Goal: Information Seeking & Learning: Learn about a topic

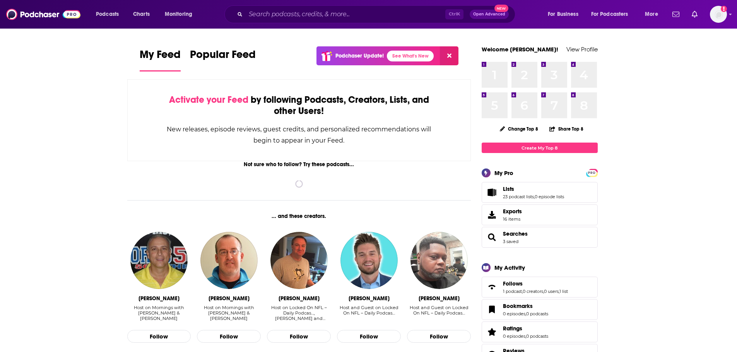
click at [493, 12] on span "Open Advanced" at bounding box center [489, 14] width 32 height 4
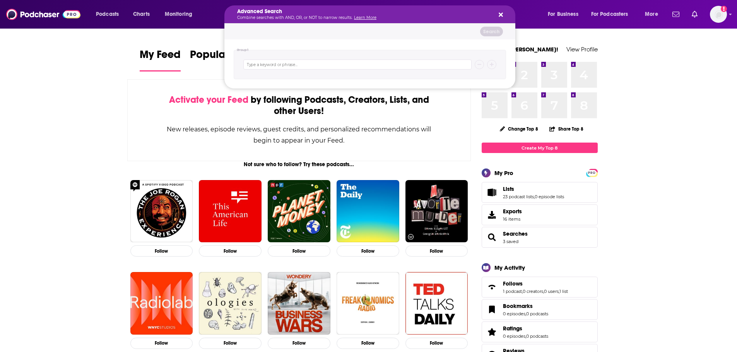
click at [502, 17] on icon "Search podcasts, credits, & more..." at bounding box center [501, 15] width 4 height 6
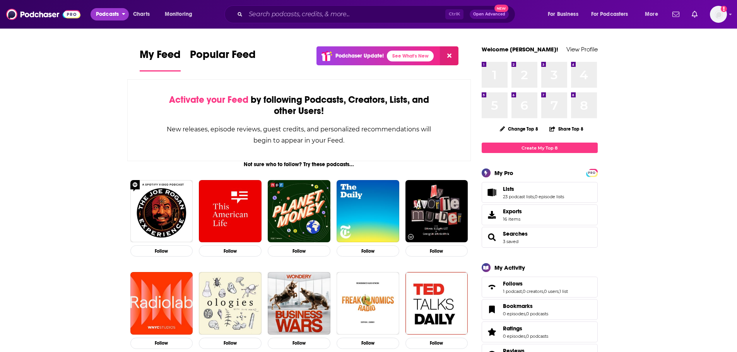
click at [109, 17] on span "Podcasts" at bounding box center [107, 14] width 23 height 11
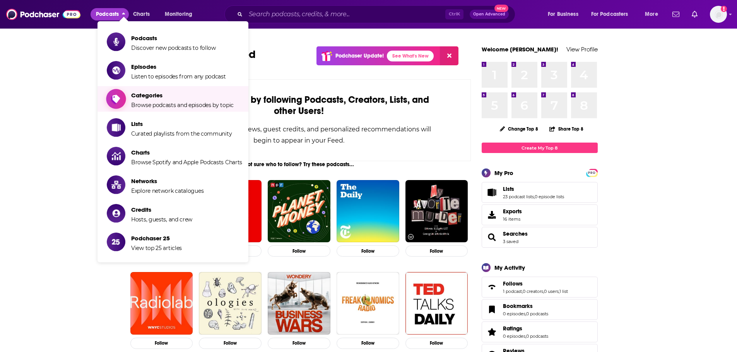
click at [167, 99] on span "Categories" at bounding box center [182, 95] width 103 height 7
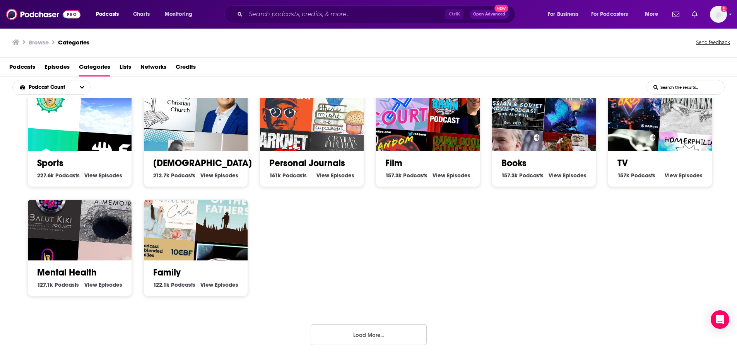
scroll to position [241, 0]
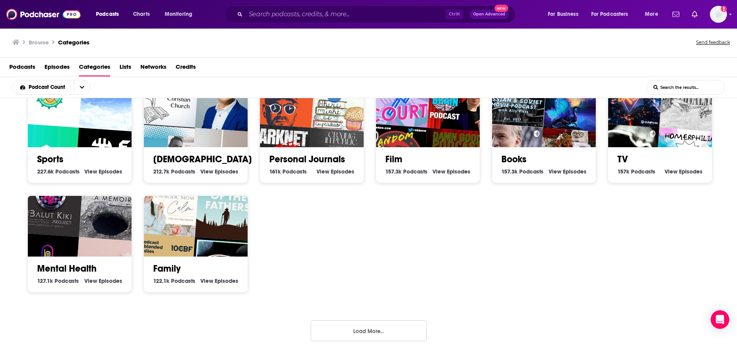
click at [97, 250] on img "One,two,hope" at bounding box center [108, 271] width 67 height 67
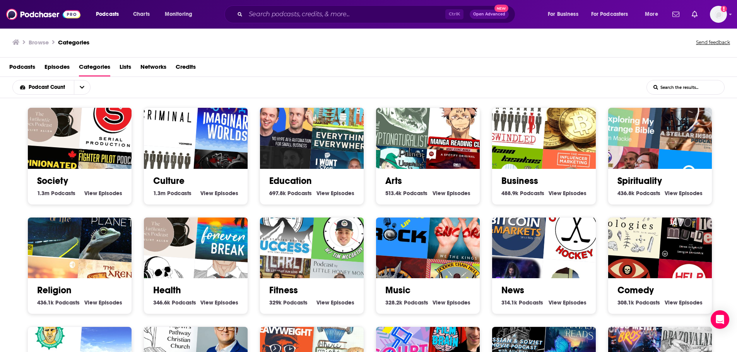
click at [658, 148] on img "Exploring My Strange Bible" at bounding box center [630, 116] width 67 height 67
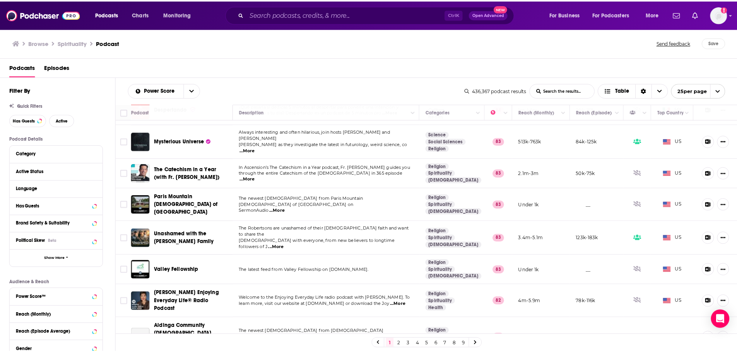
scroll to position [348, 0]
